Goal: Task Accomplishment & Management: Use online tool/utility

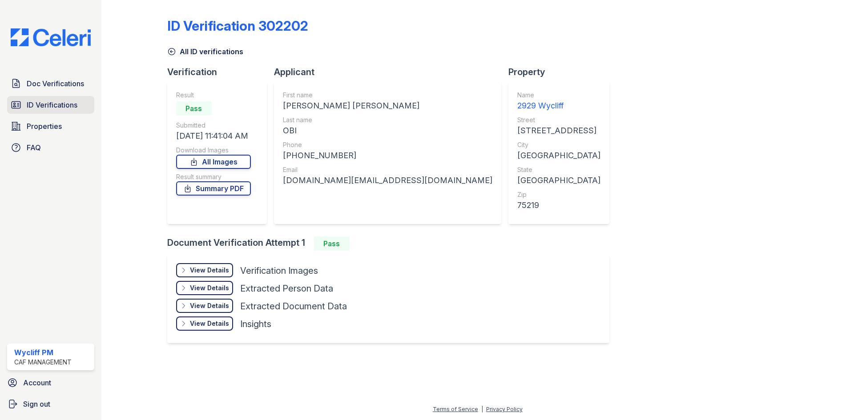
click at [57, 104] on span "ID Verifications" at bounding box center [52, 105] width 51 height 11
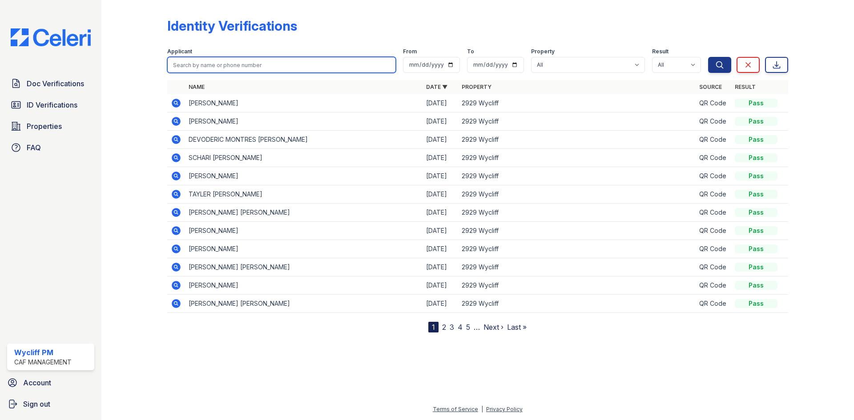
click at [235, 64] on input "search" at bounding box center [281, 65] width 229 height 16
type input "clandra"
click at [708, 57] on button "Search" at bounding box center [719, 65] width 23 height 16
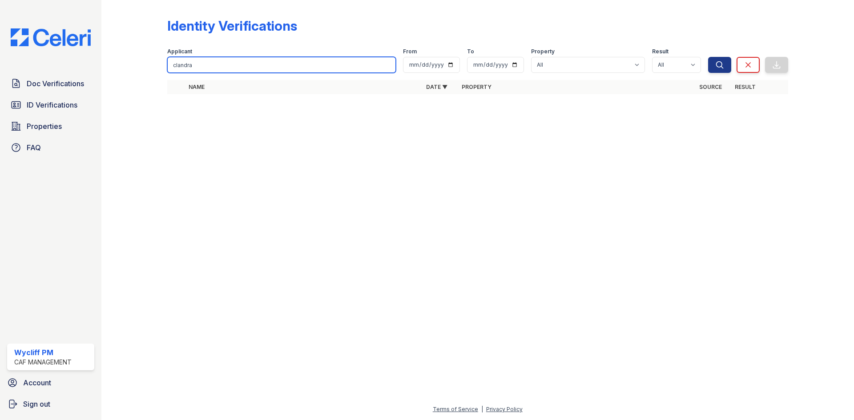
click at [231, 69] on input "clandra" at bounding box center [281, 65] width 229 height 16
click at [337, 205] on div at bounding box center [478, 260] width 724 height 287
drag, startPoint x: 303, startPoint y: 25, endPoint x: 297, endPoint y: 28, distance: 7.4
click at [303, 25] on div "Identity Verifications" at bounding box center [477, 29] width 621 height 23
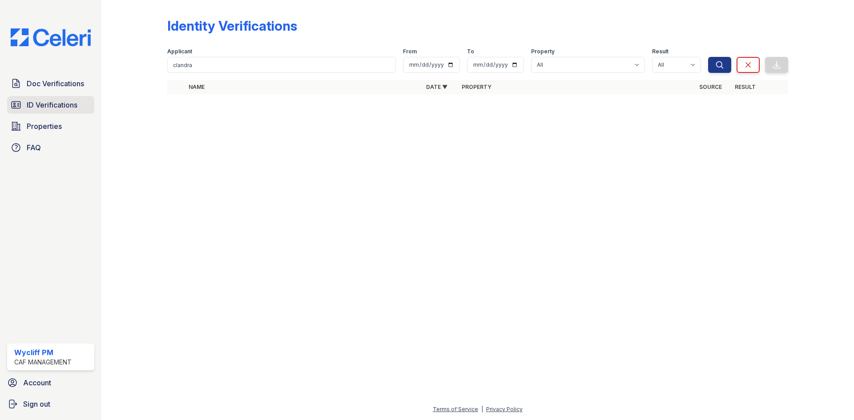
click at [27, 105] on span "ID Verifications" at bounding box center [52, 105] width 51 height 11
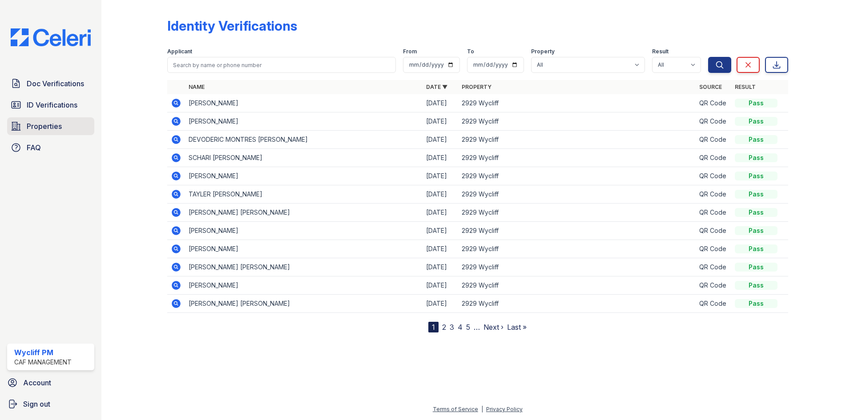
click at [54, 134] on div "Doc Verifications ID Verifications Properties FAQ" at bounding box center [51, 116] width 94 height 82
click at [55, 132] on span "Properties" at bounding box center [44, 126] width 35 height 11
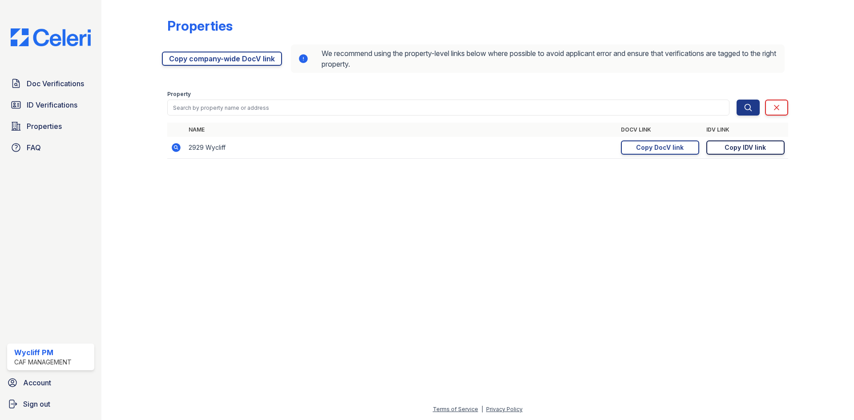
click at [740, 150] on div "Copy IDV link" at bounding box center [745, 147] width 41 height 9
drag, startPoint x: 532, startPoint y: 82, endPoint x: 526, endPoint y: 113, distance: 31.3
click at [532, 82] on div "Properties [URL][DOMAIN_NAME] Copy company-wide DocV link We recommend using th…" at bounding box center [477, 86] width 621 height 164
click at [756, 146] on div "Copy IDV link" at bounding box center [745, 147] width 41 height 9
drag, startPoint x: 152, startPoint y: 30, endPoint x: 150, endPoint y: 24, distance: 6.6
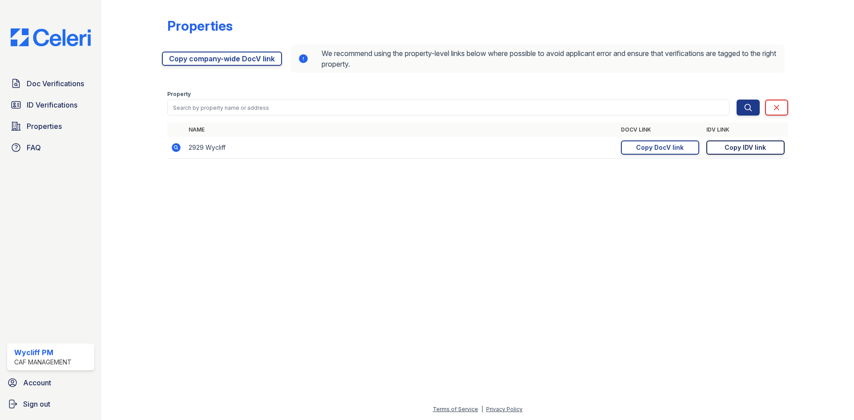
click at [152, 30] on div at bounding box center [142, 86] width 52 height 164
